Goal: Information Seeking & Learning: Learn about a topic

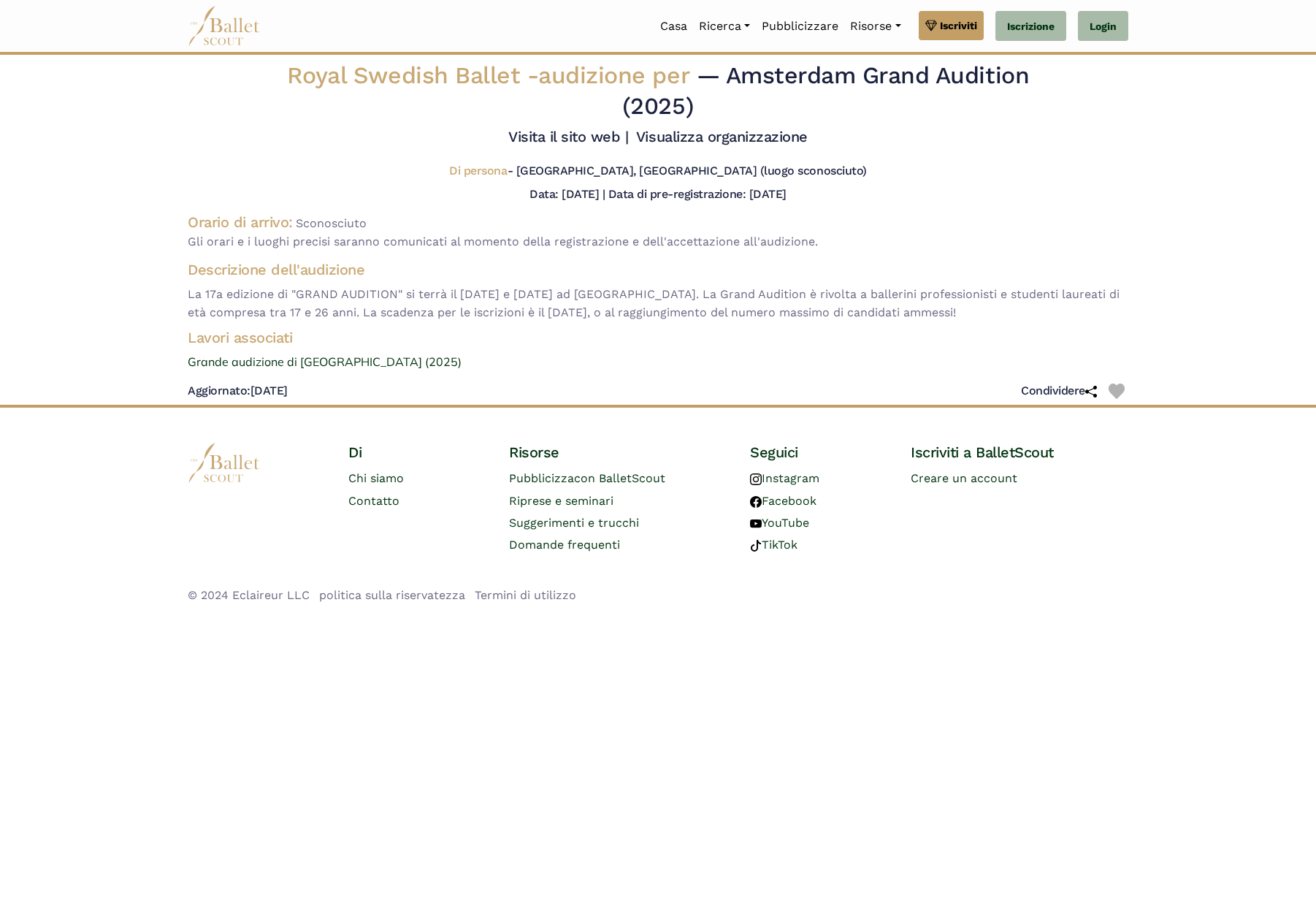
click at [218, 38] on img at bounding box center [224, 26] width 73 height 40
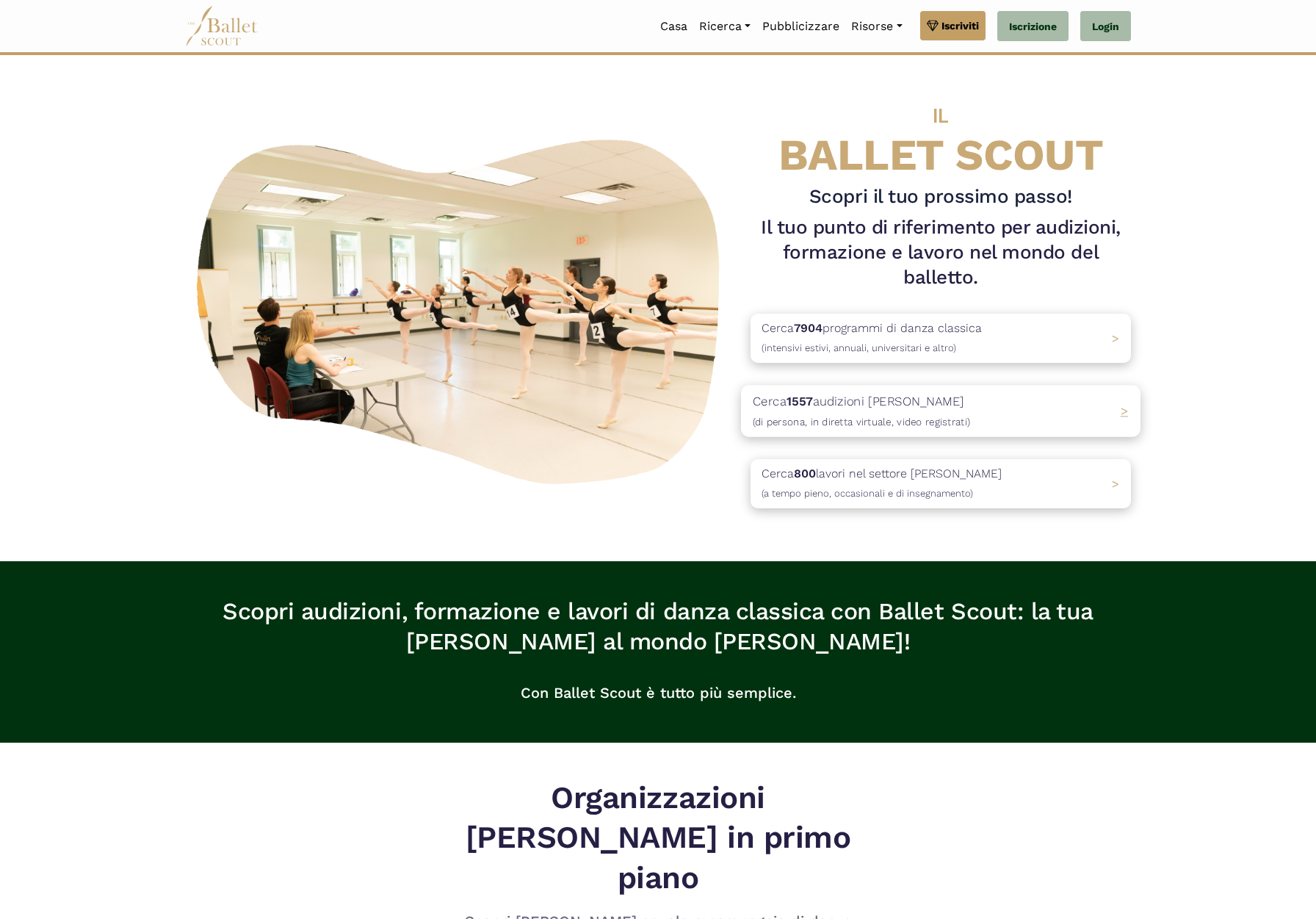
click at [913, 408] on p "Cerca 1557 audizioni di balletto (di persona, in diretta virtuale, video regist…" at bounding box center [861, 410] width 217 height 40
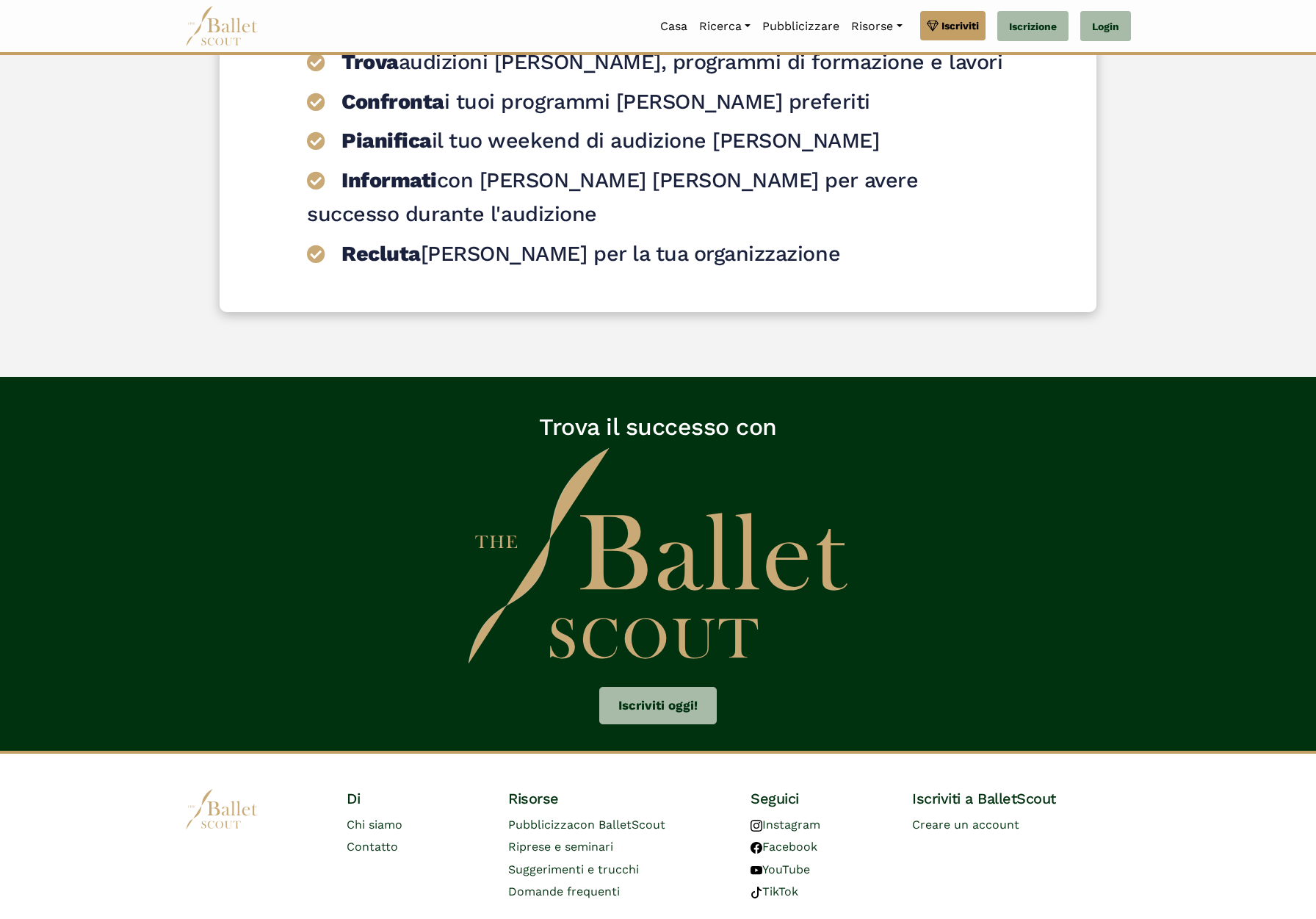
scroll to position [2036, 0]
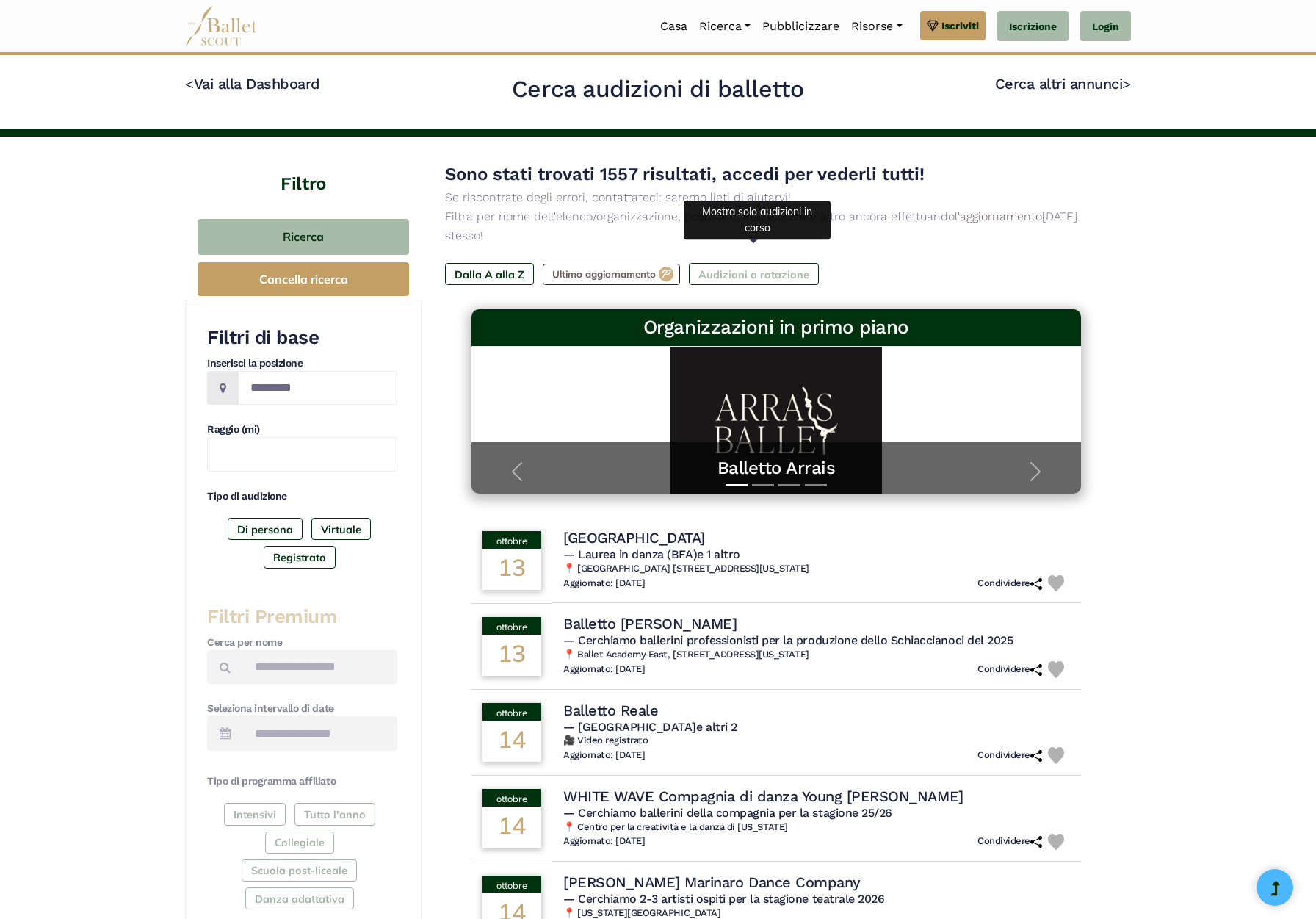
click at [747, 268] on font "Audizioni a rotazione" at bounding box center [754, 275] width 111 height 13
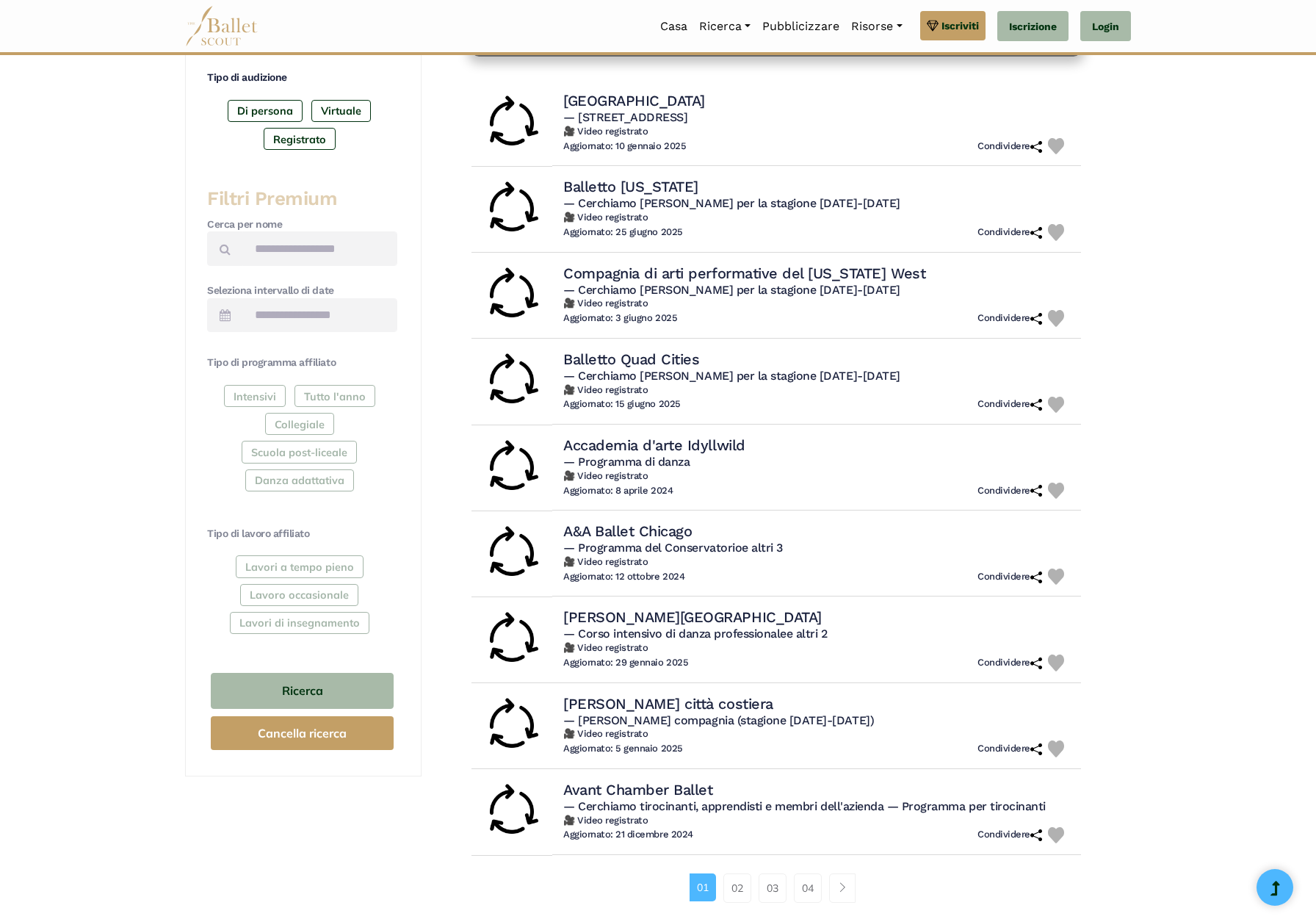
scroll to position [514, 0]
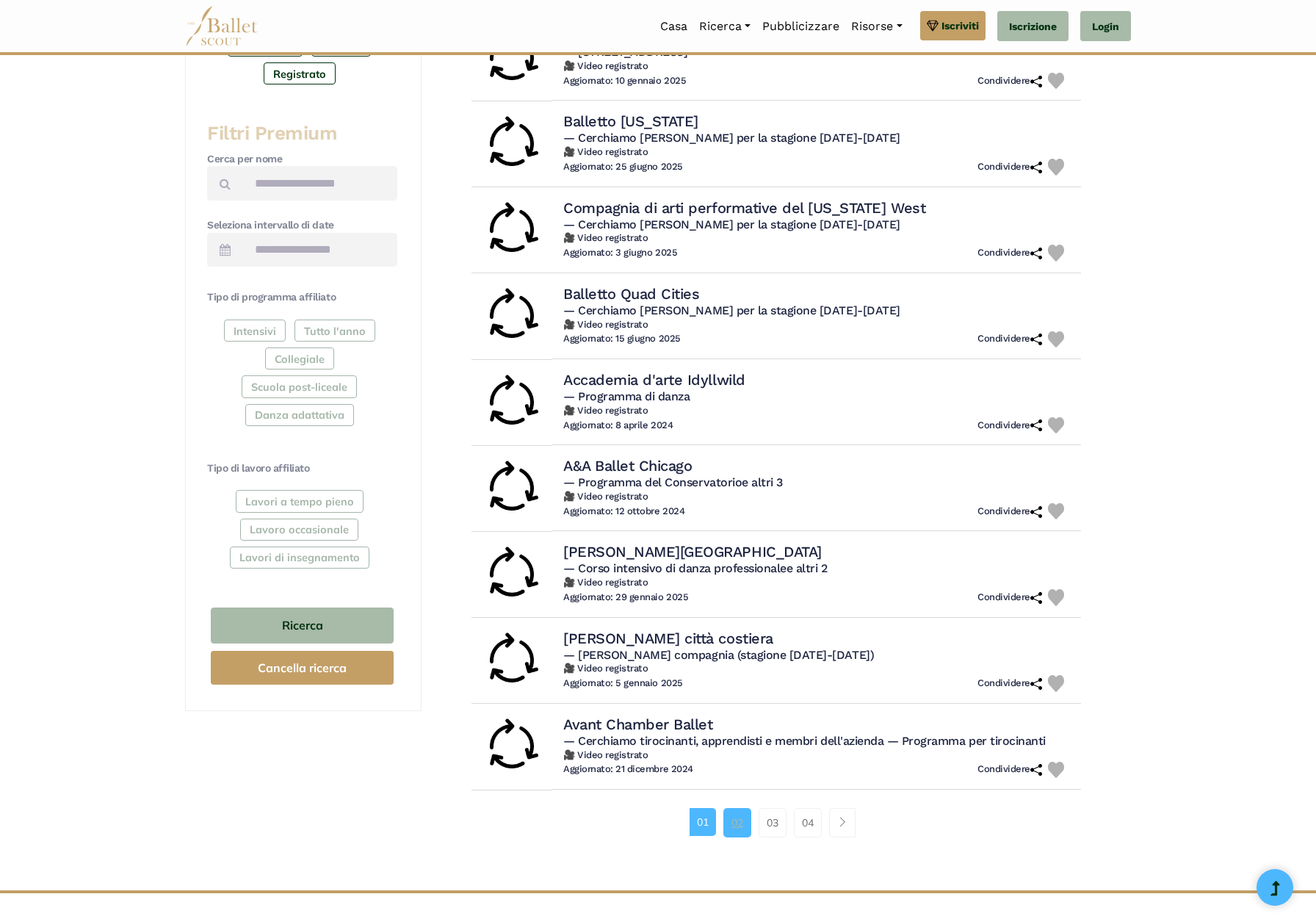
click at [731, 816] on font "02" at bounding box center [737, 822] width 11 height 13
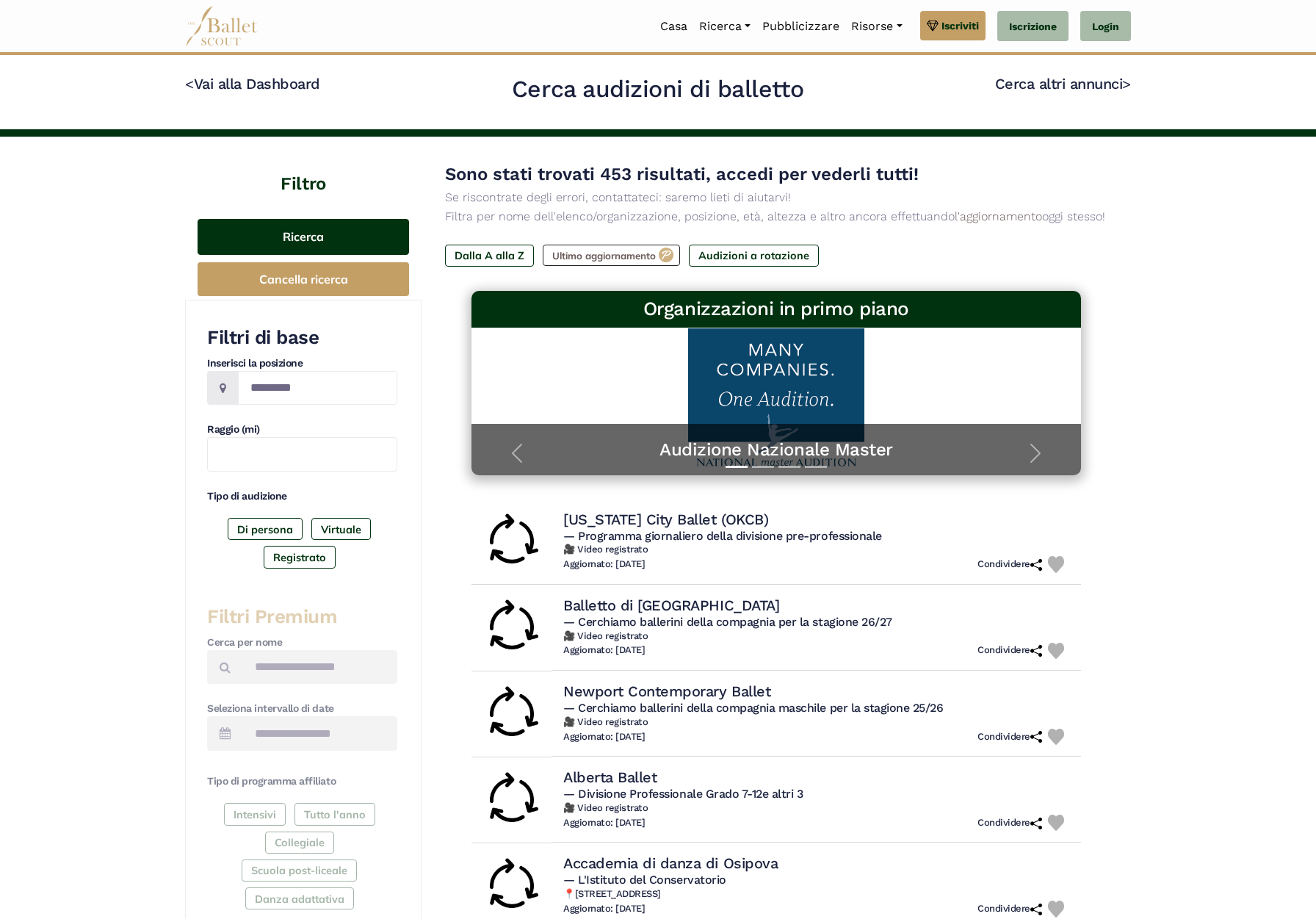
click at [319, 232] on font "Ricerca" at bounding box center [303, 237] width 41 height 15
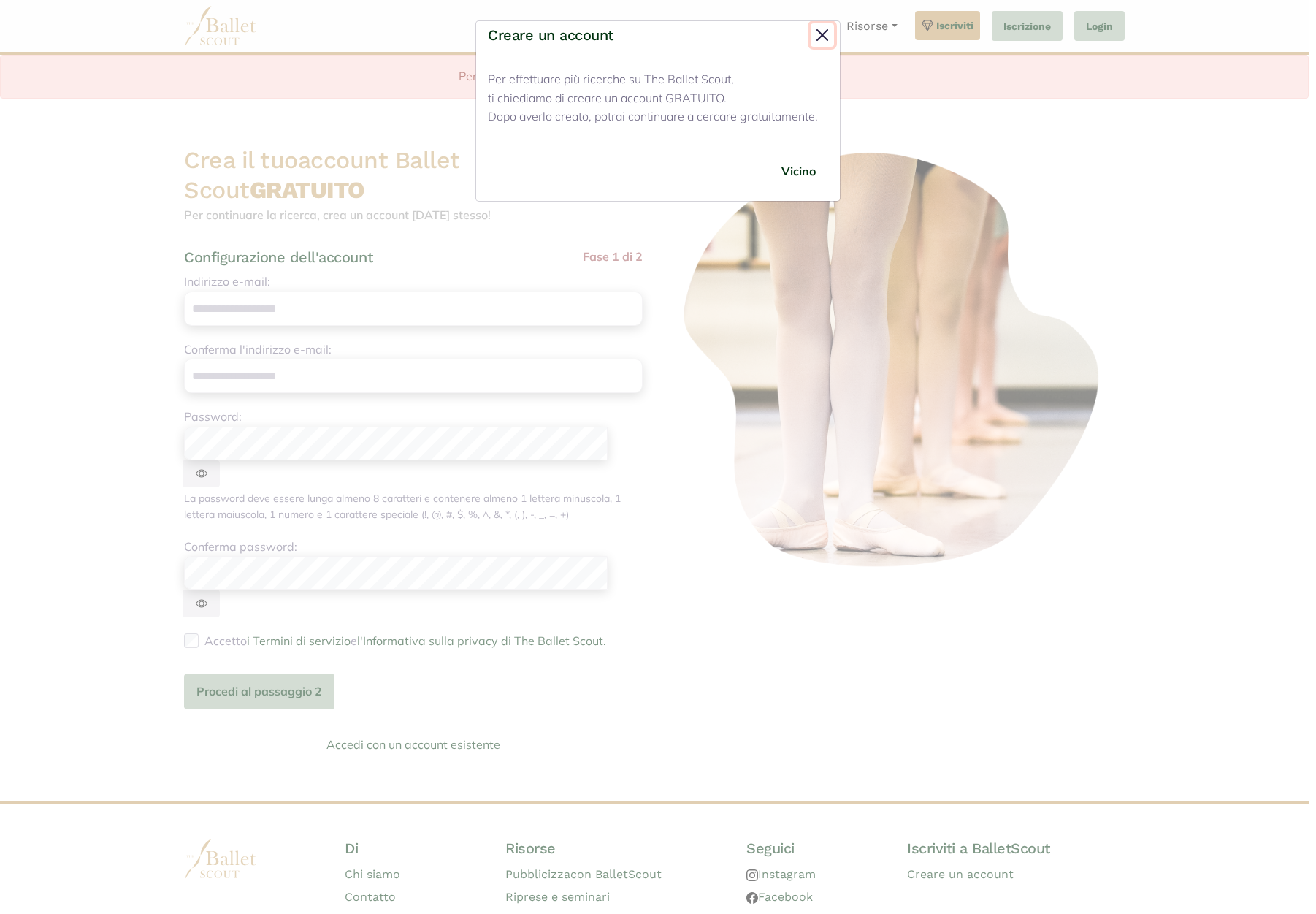
click at [824, 36] on button "Vicino" at bounding box center [822, 35] width 23 height 23
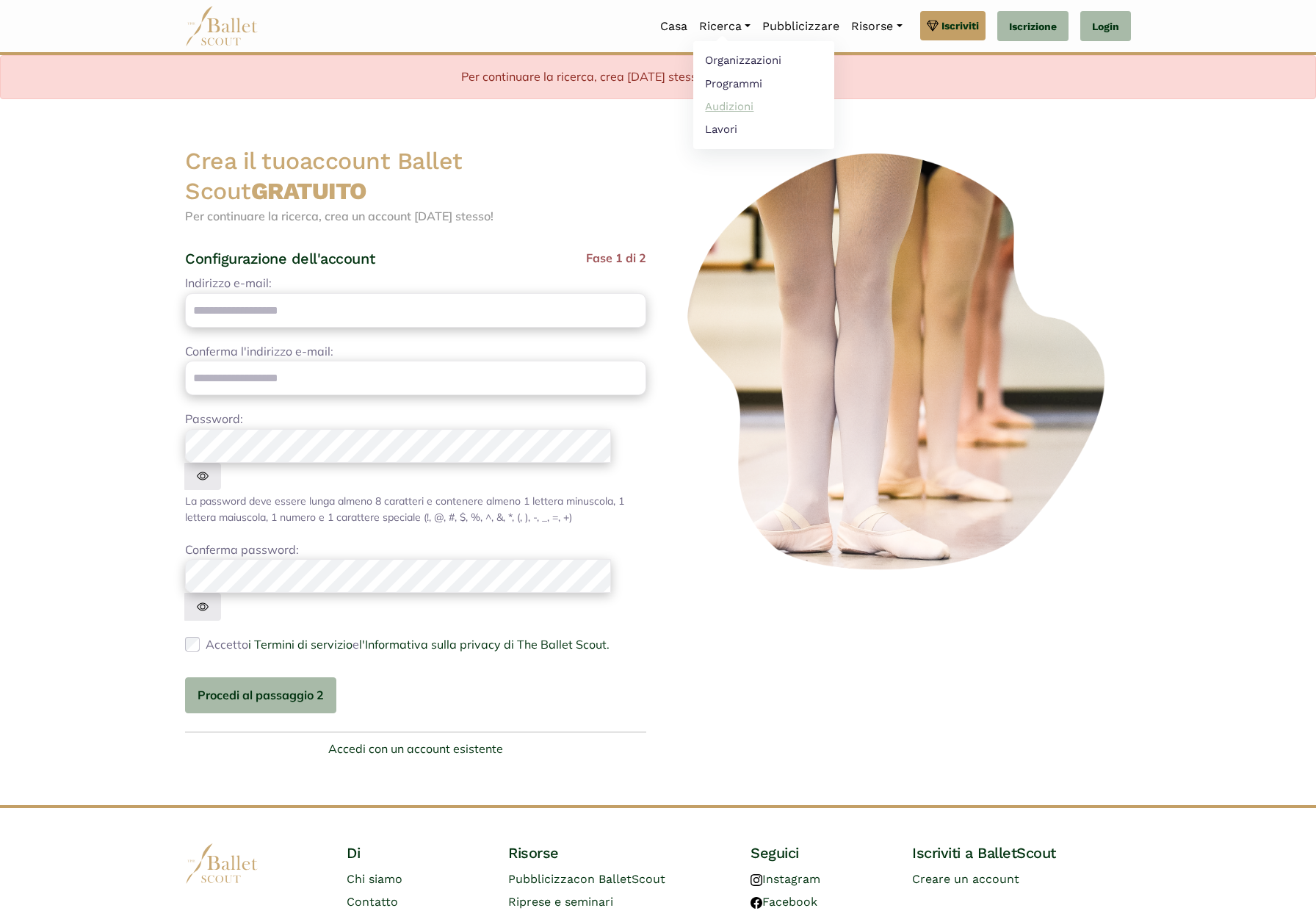
click at [719, 105] on font "Audizioni" at bounding box center [730, 107] width 49 height 13
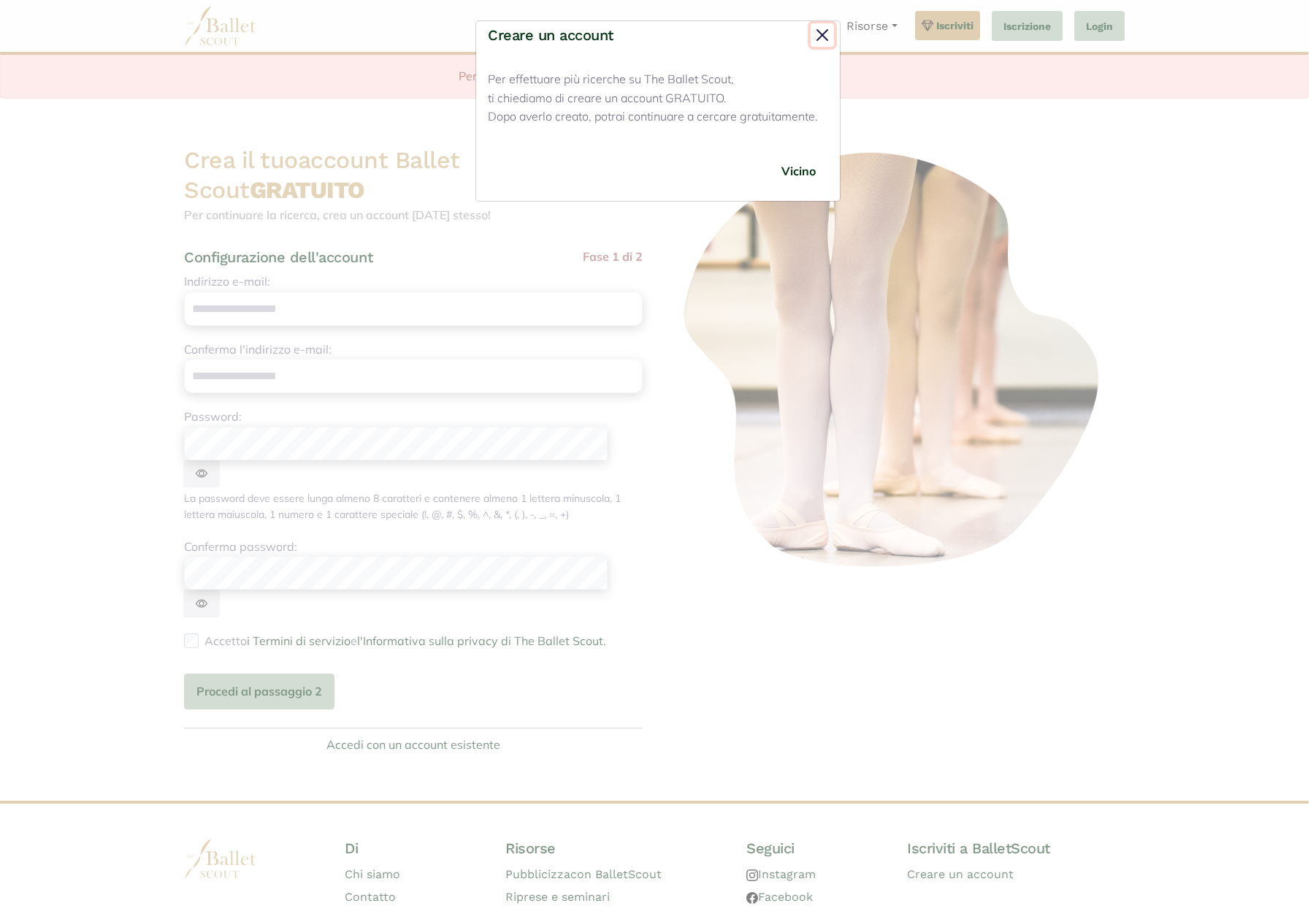
click at [819, 37] on button "Vicino" at bounding box center [822, 35] width 23 height 23
